Goal: Find specific page/section: Find specific page/section

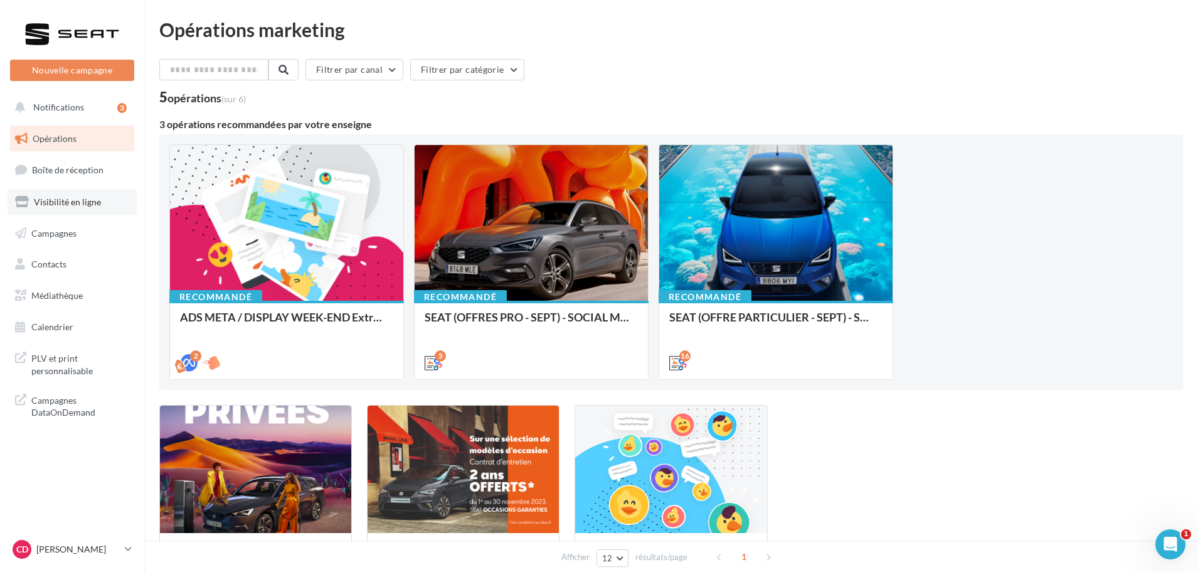
click at [55, 210] on link "Visibilité en ligne" at bounding box center [72, 202] width 129 height 26
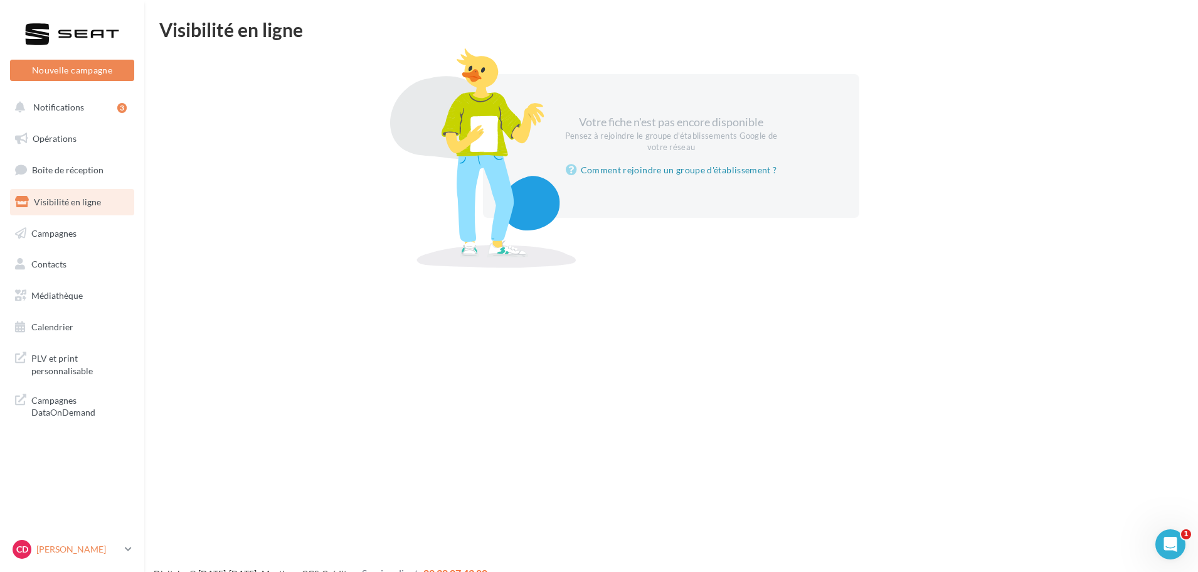
click at [61, 553] on p "[PERSON_NAME]" at bounding box center [77, 549] width 83 height 13
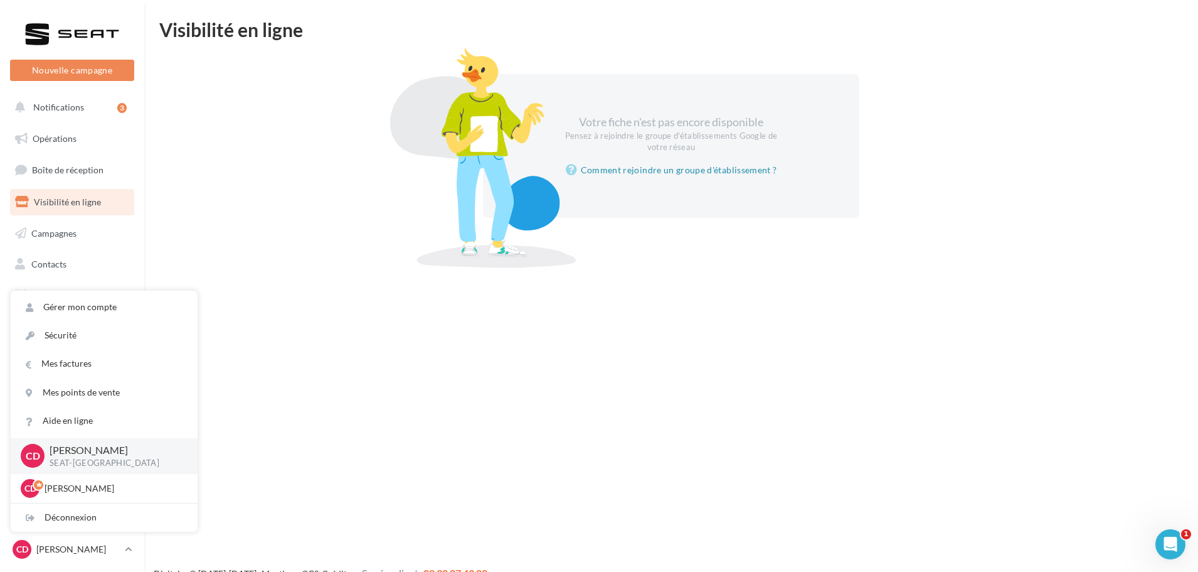
click at [78, 457] on p "SEAT-[GEOGRAPHIC_DATA]" at bounding box center [114, 462] width 128 height 11
click at [294, 244] on div at bounding box center [676, 243] width 1034 height 20
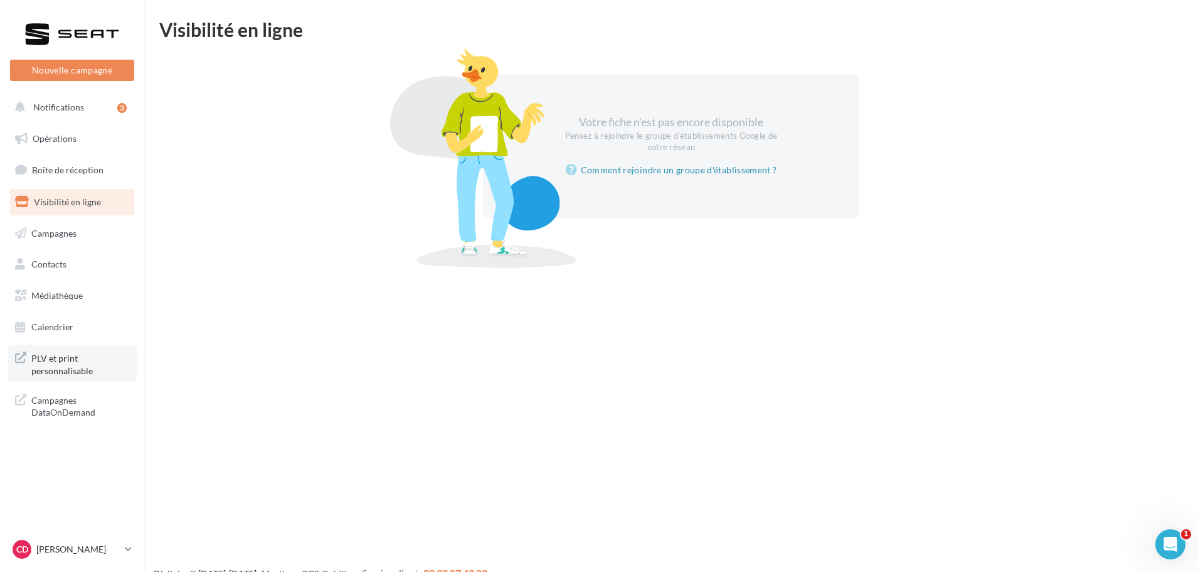
click at [54, 373] on span "PLV et print personnalisable" at bounding box center [80, 362] width 98 height 27
